Goal: Go to known website: Access a specific website the user already knows

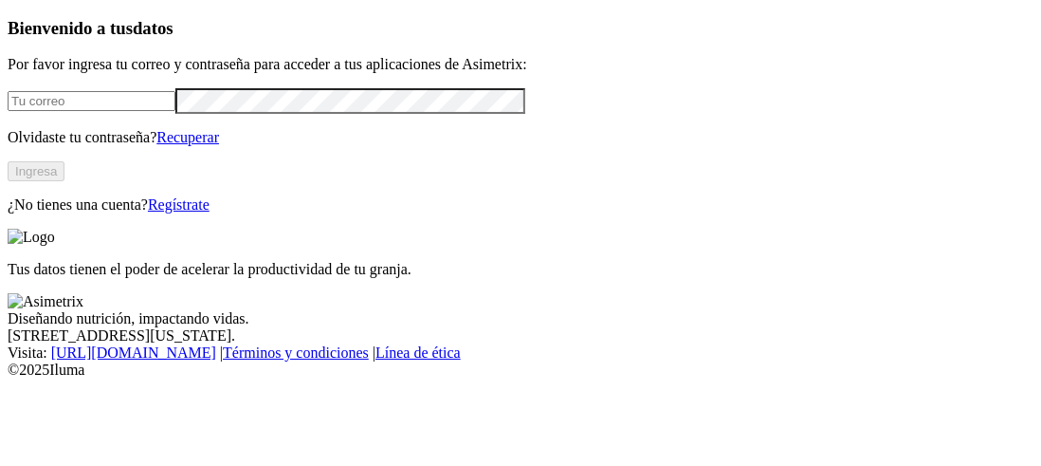
type input "[PERSON_NAME][EMAIL_ADDRESS][PERSON_NAME][DOMAIN_NAME]"
click at [64, 181] on button "Ingresa" at bounding box center [36, 171] width 57 height 20
